Goal: Task Accomplishment & Management: Manage account settings

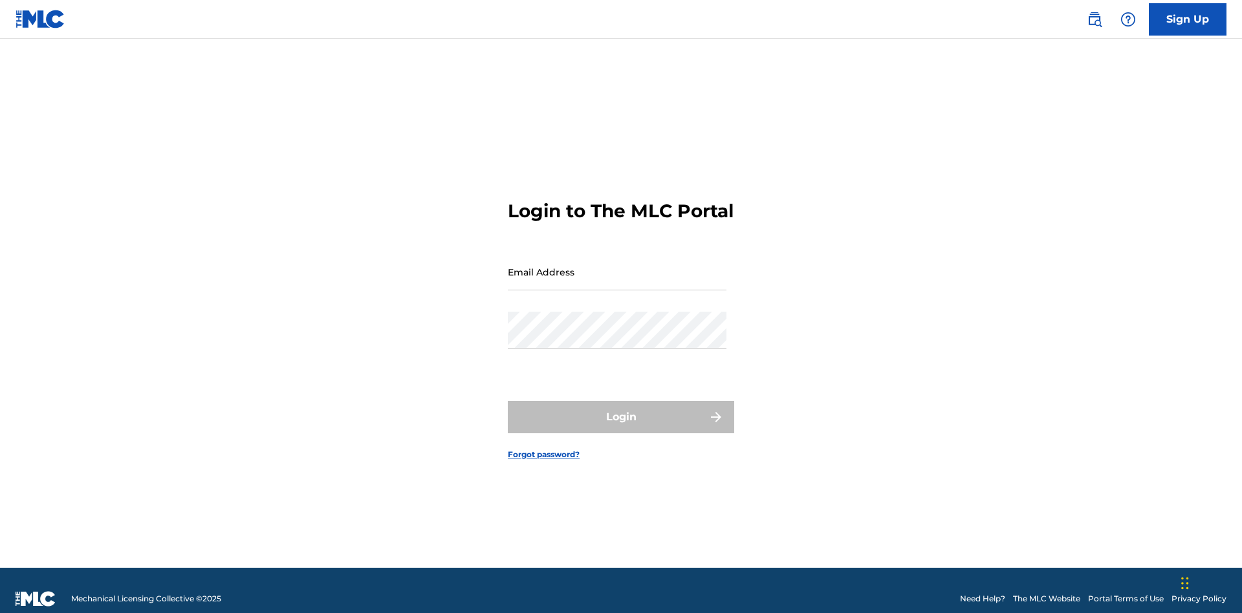
scroll to position [17, 0]
click at [617, 266] on input "Email Address" at bounding box center [617, 272] width 219 height 37
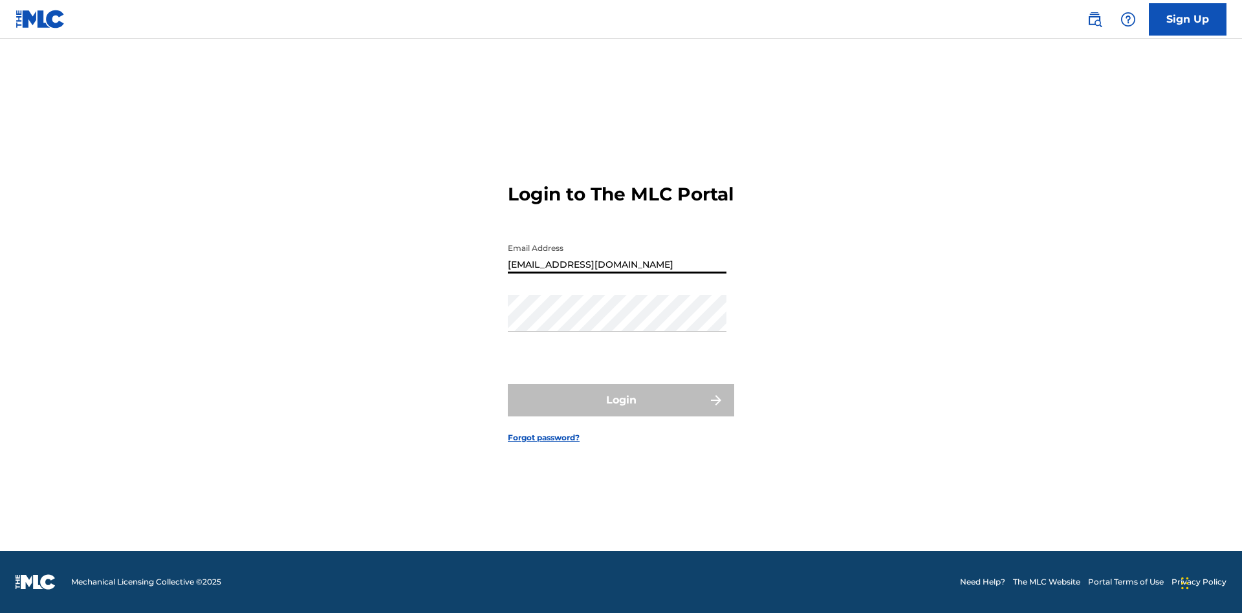
type input "Duke.McTesterson@gmail.com"
click at [621, 411] on button "Login" at bounding box center [621, 400] width 226 height 32
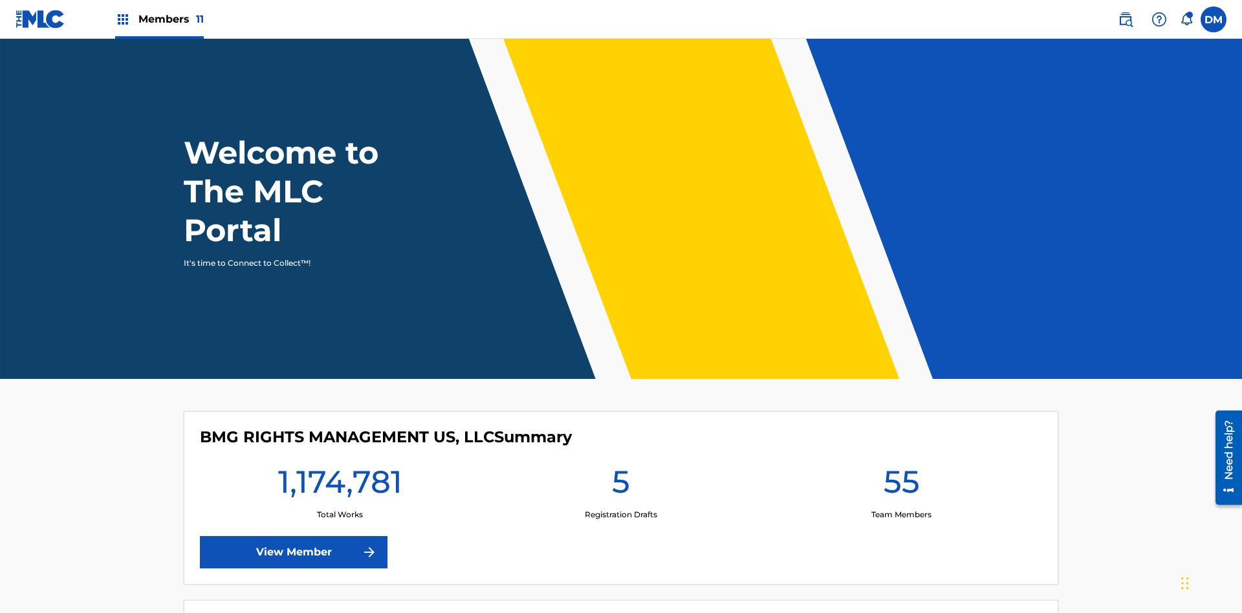
click at [159, 19] on span "Members 11" at bounding box center [170, 19] width 65 height 15
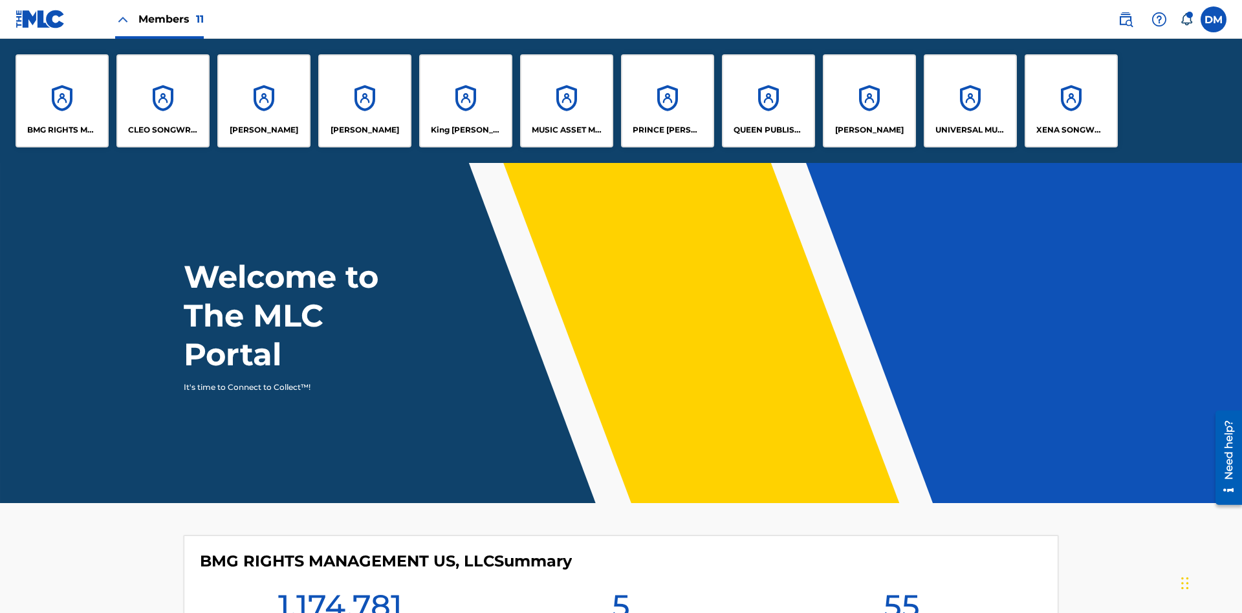
click at [667, 130] on p "PRINCE [PERSON_NAME]" at bounding box center [668, 130] width 71 height 12
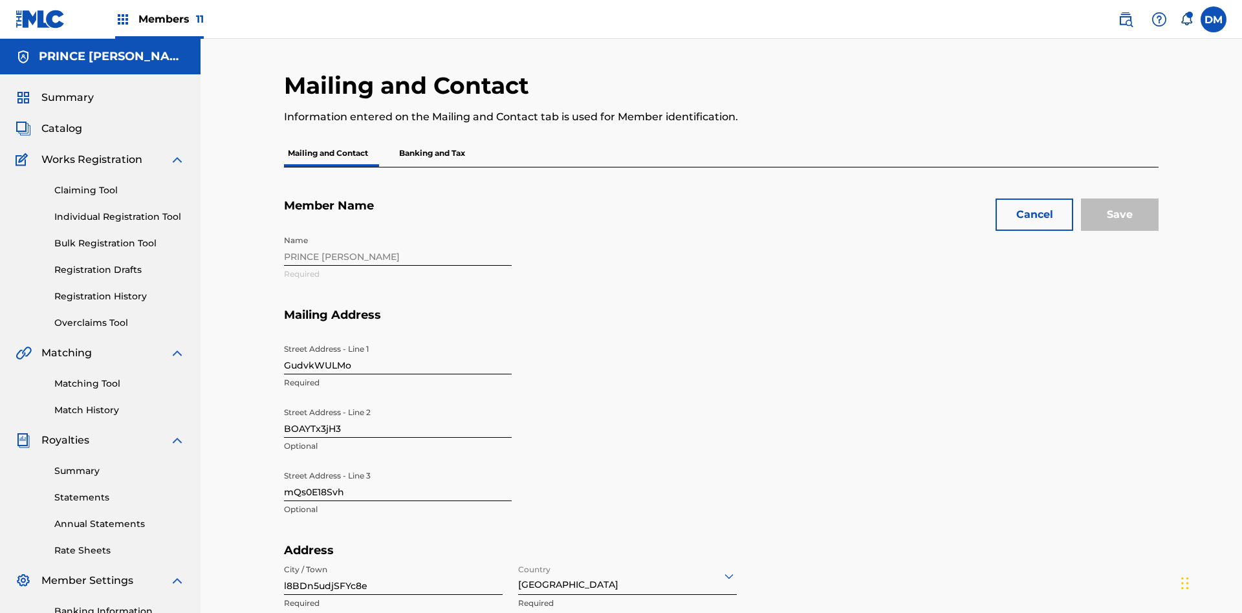
scroll to position [121, 0]
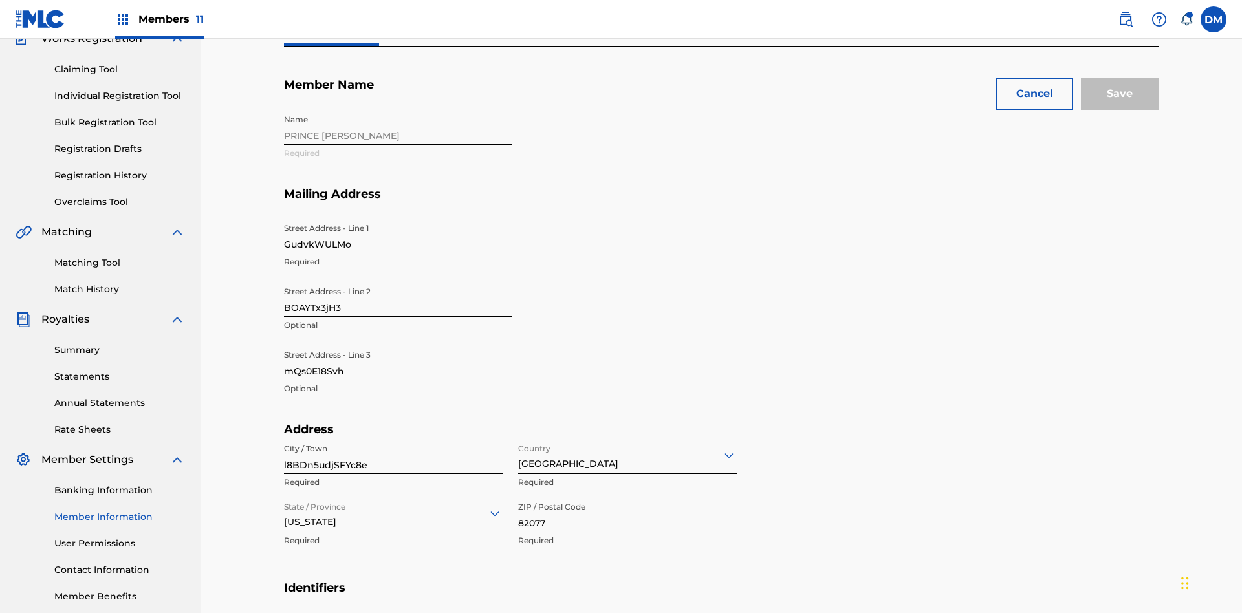
click at [398, 217] on input "GudvkWULMo" at bounding box center [398, 235] width 228 height 37
type input "RdL4bVdgbp"
click at [398, 280] on input "BOAYTx3jH3" at bounding box center [398, 298] width 228 height 37
type input "9XGZtezcy7"
click at [398, 343] on input "mQs0E18Svh" at bounding box center [398, 361] width 228 height 37
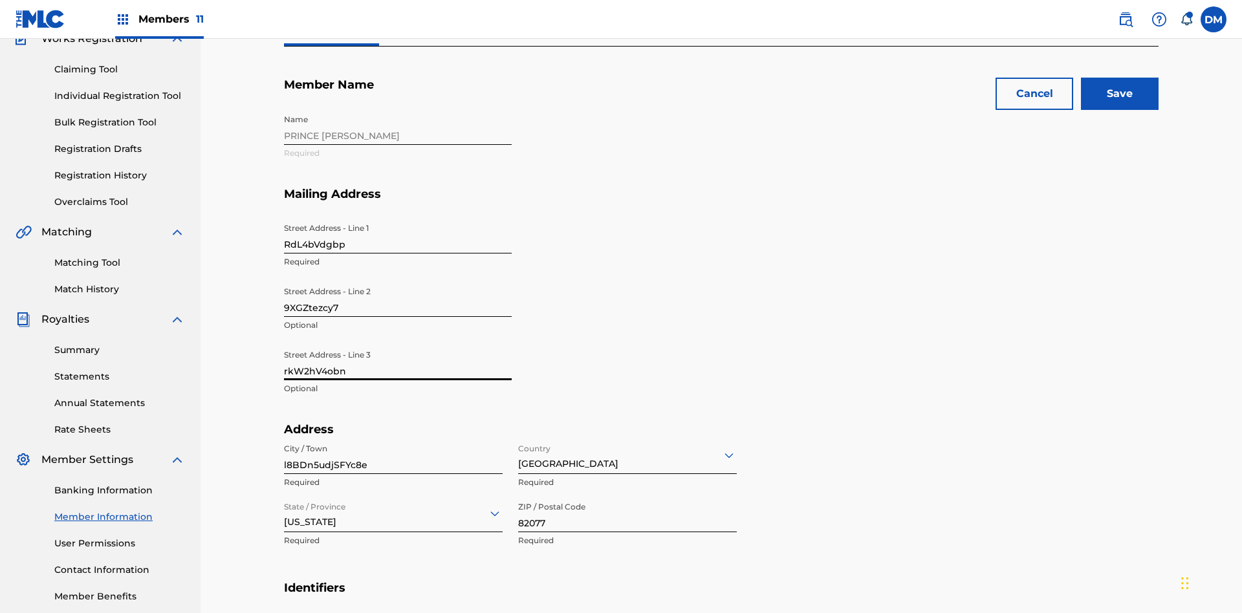
type input "rkW2hV4obn"
click at [393, 437] on input "l8BDn5udjSFYc8e" at bounding box center [393, 455] width 219 height 37
type input "LJzUyd1RwwC0oy2"
click at [519, 448] on input "Country" at bounding box center [519, 455] width 3 height 14
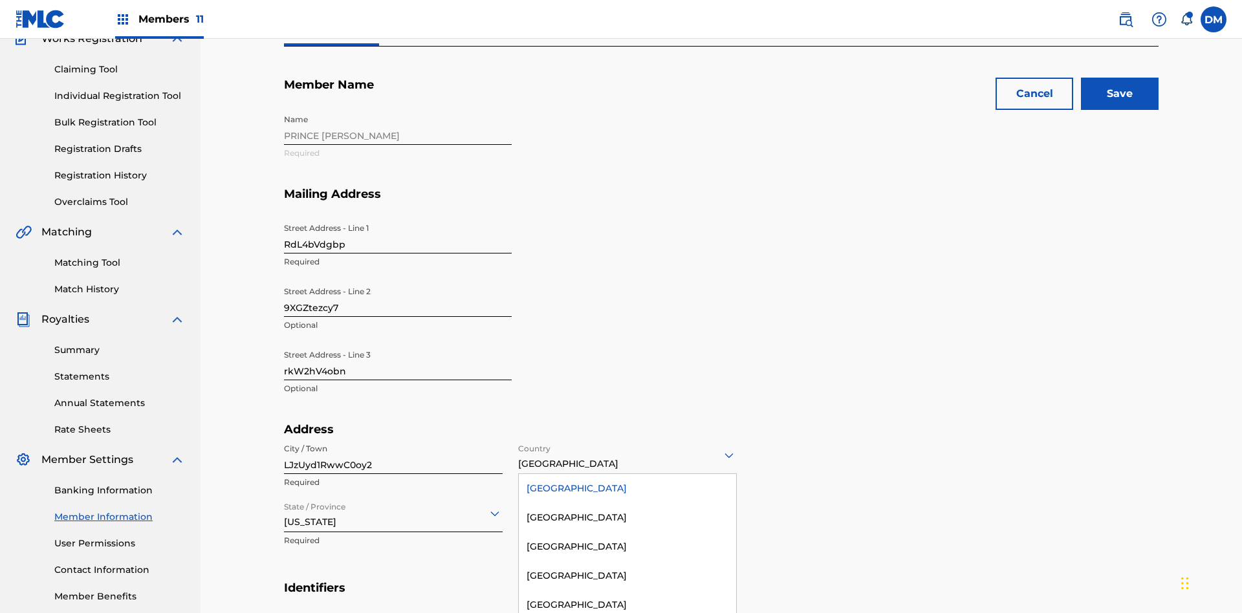
click at [627, 474] on div "[GEOGRAPHIC_DATA]" at bounding box center [627, 488] width 217 height 29
click at [285, 506] on input "State / Province" at bounding box center [285, 513] width 3 height 14
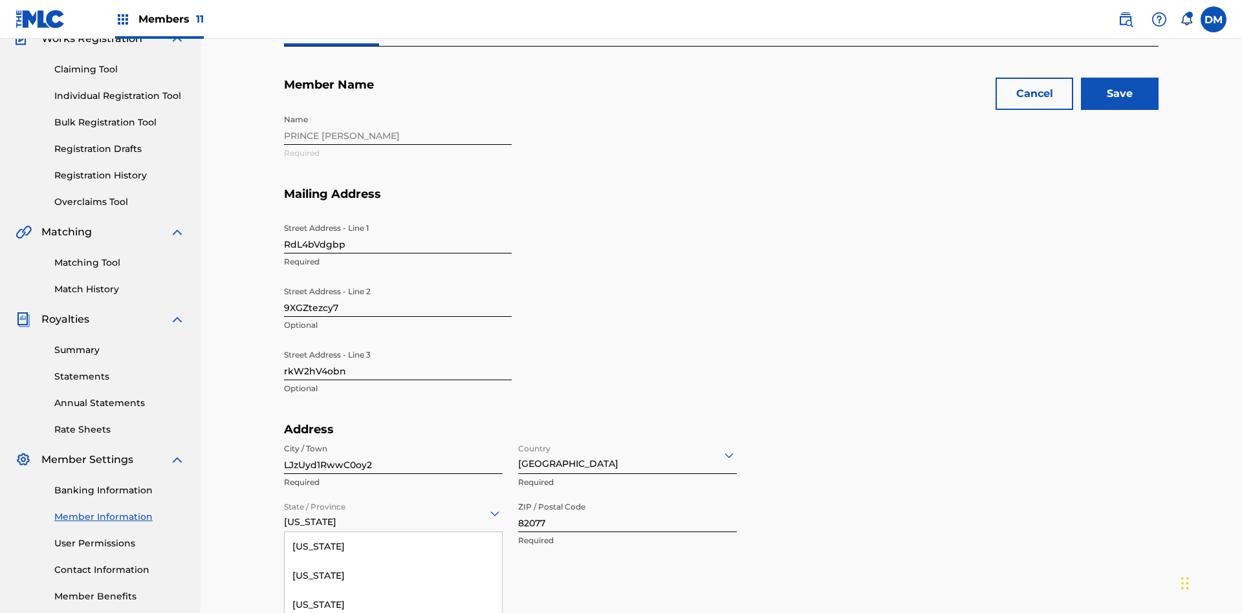
click at [627, 495] on input "82077" at bounding box center [627, 513] width 219 height 37
type input "02099"
type input "5640949713286635"
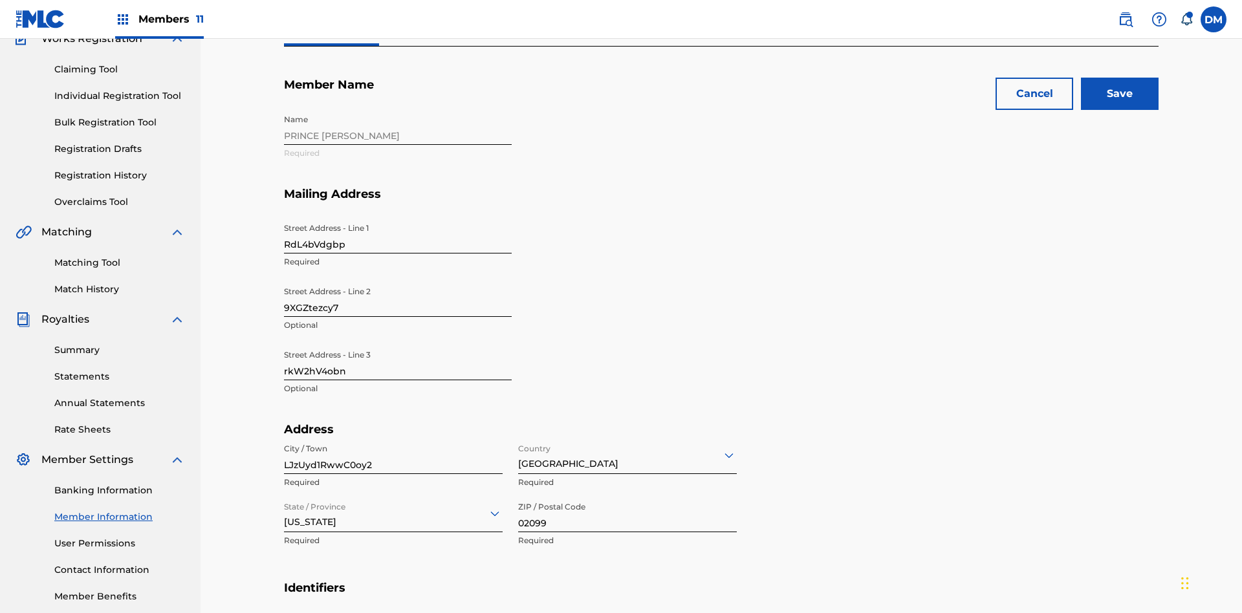
type input "437"
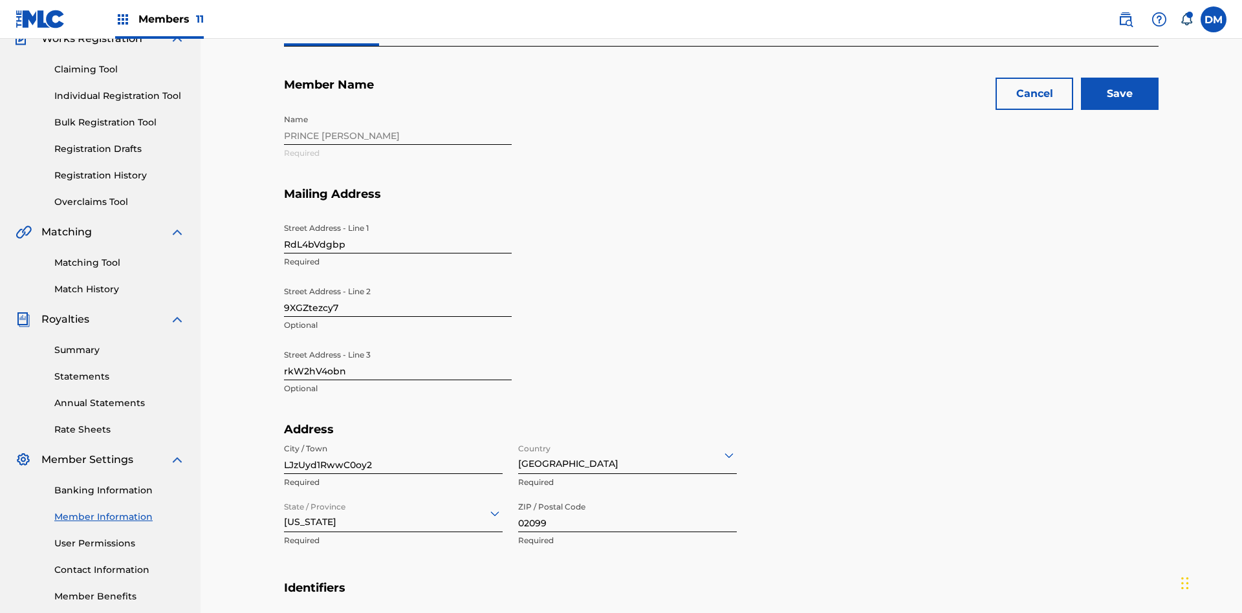
type input "7364505"
type input "[EMAIL_ADDRESS][DOMAIN_NAME]"
